Goal: Check status

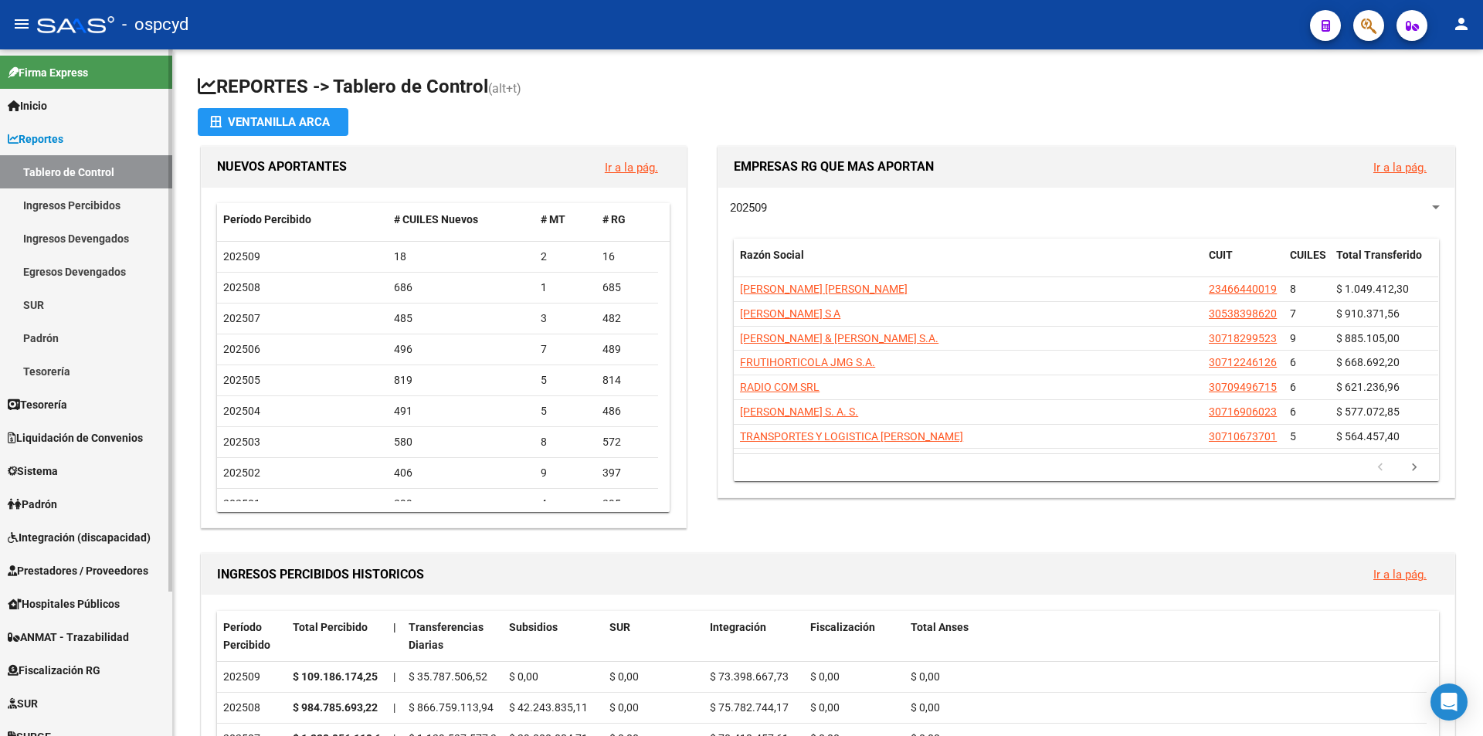
click at [63, 135] on span "Reportes" at bounding box center [36, 139] width 56 height 17
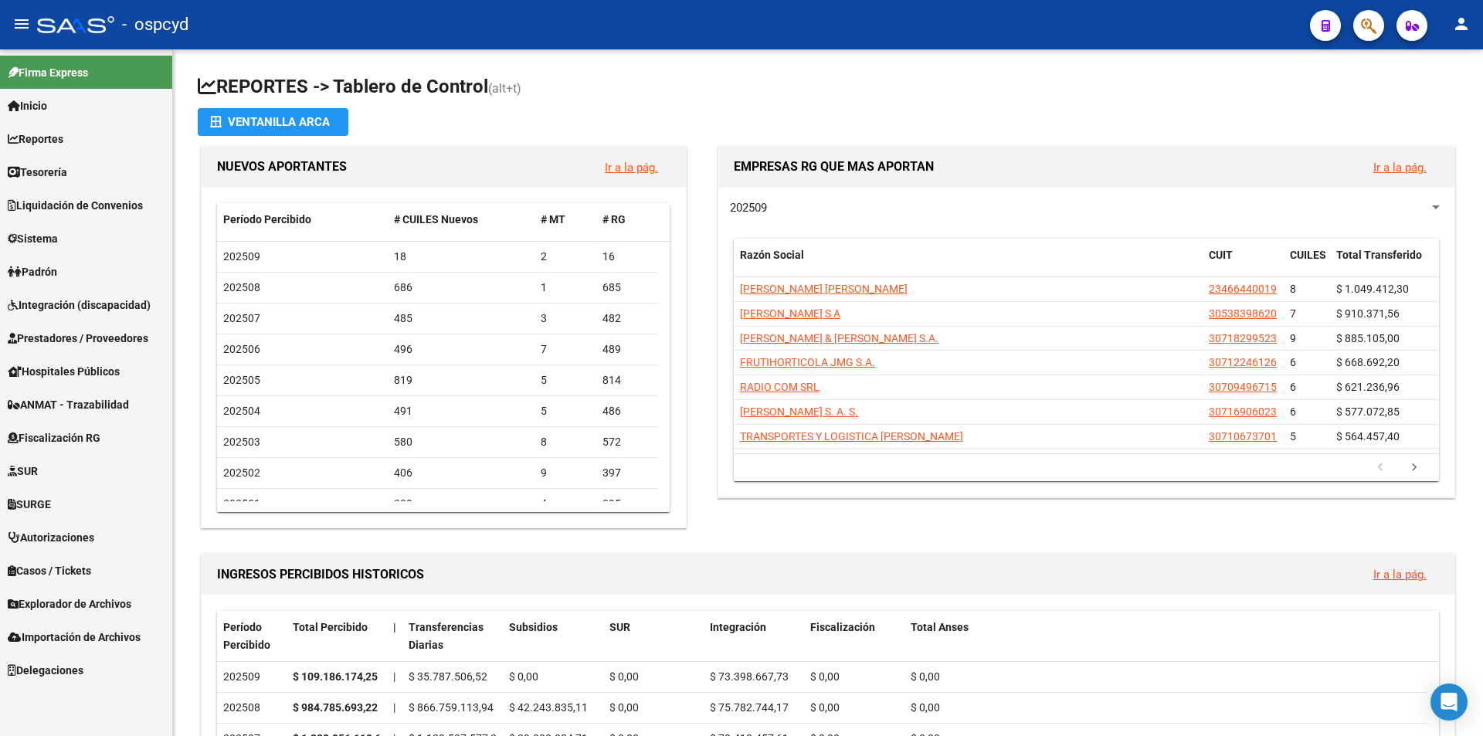
click at [68, 309] on span "Integración (discapacidad)" at bounding box center [79, 305] width 143 height 17
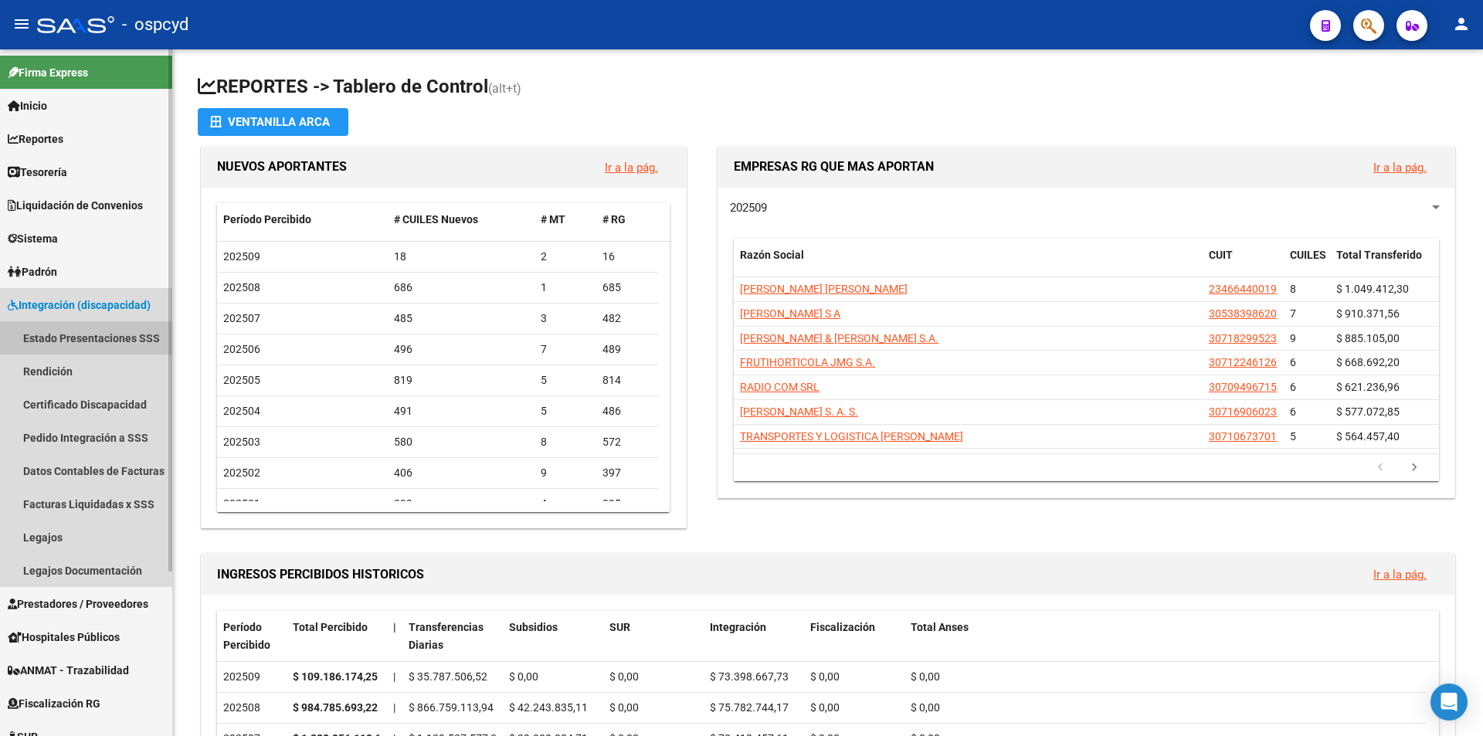
click at [80, 330] on link "Estado Presentaciones SSS" at bounding box center [86, 337] width 172 height 33
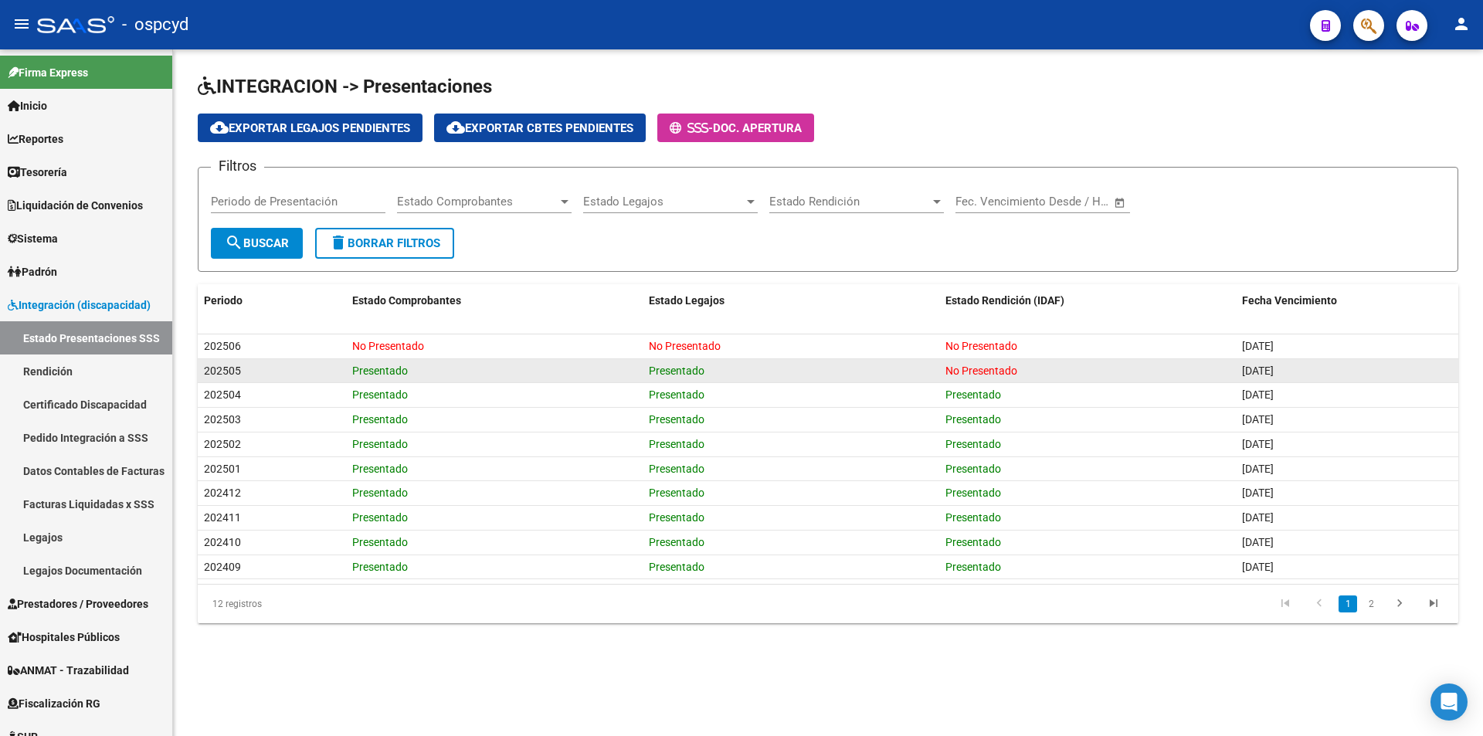
drag, startPoint x: 1302, startPoint y: 367, endPoint x: 1187, endPoint y: 375, distance: 116.1
click at [1187, 375] on div "202505 Presentado Presentado No Presentado [DATE]" at bounding box center [828, 371] width 1261 height 25
click at [1125, 378] on div "No Presentado" at bounding box center [1088, 371] width 284 height 18
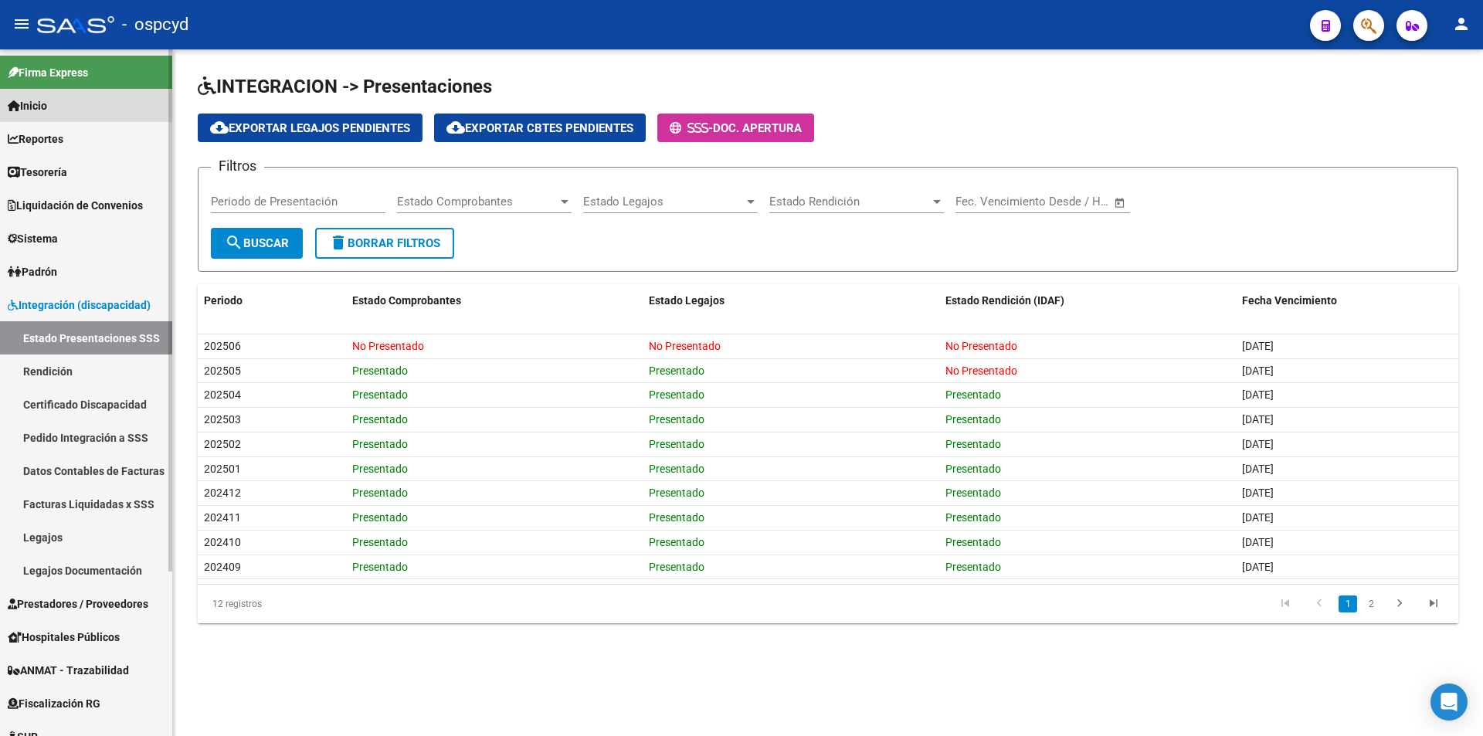
click at [6, 109] on link "Inicio" at bounding box center [86, 105] width 172 height 33
